Goal: Download file/media

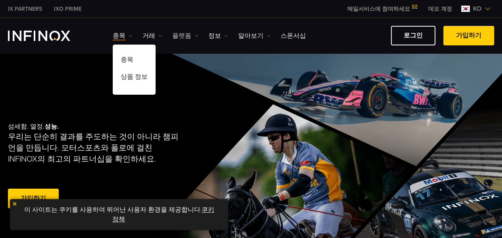
click at [179, 32] on link "플랫폼" at bounding box center [185, 36] width 26 height 10
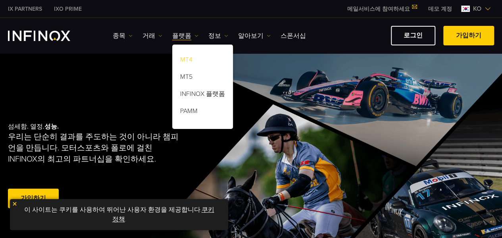
click at [188, 62] on link "MT4" at bounding box center [202, 60] width 61 height 17
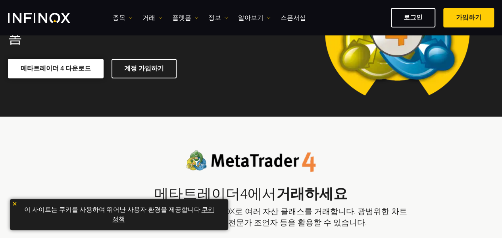
click at [71, 59] on link "메타트레이더 4 다운로드" at bounding box center [56, 68] width 96 height 19
